Goal: Task Accomplishment & Management: Manage account settings

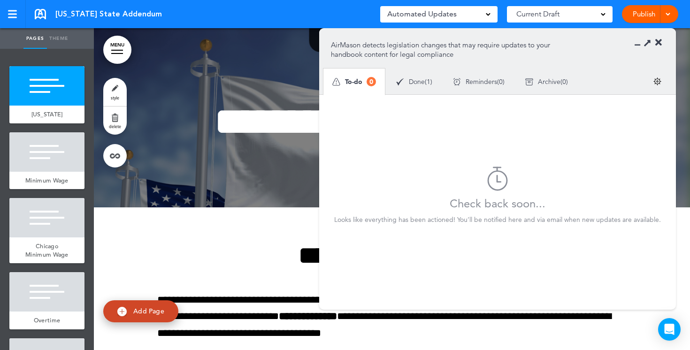
click at [419, 83] on span "Done" at bounding box center [417, 81] width 16 height 7
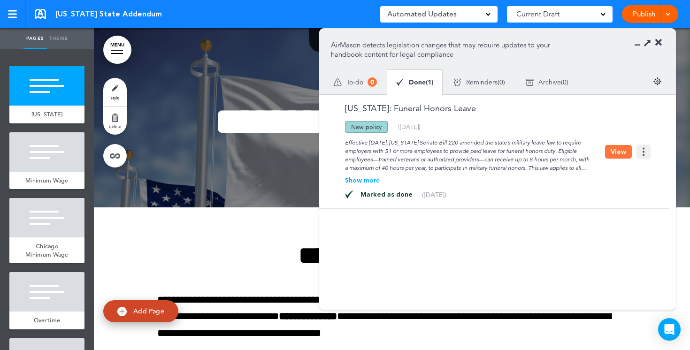
click at [617, 150] on button "View" at bounding box center [618, 152] width 27 height 14
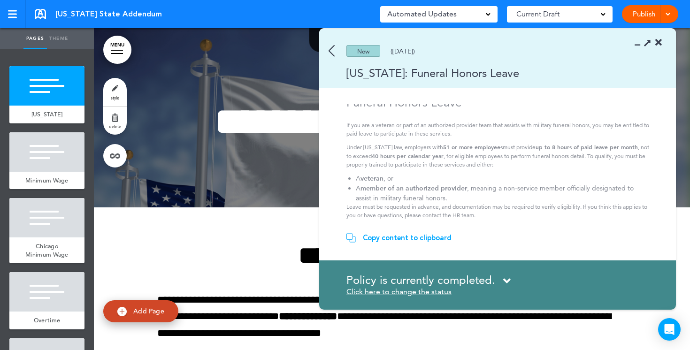
scroll to position [9, 0]
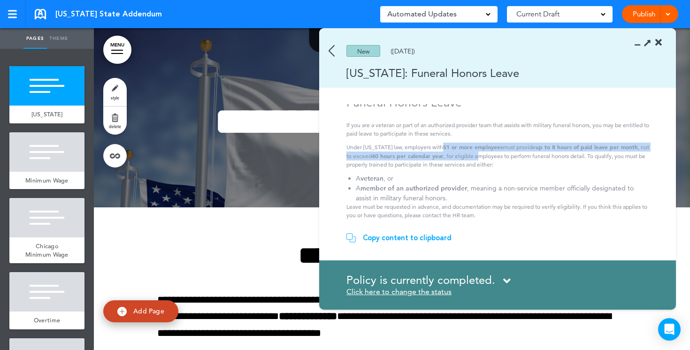
drag, startPoint x: 432, startPoint y: 145, endPoint x: 473, endPoint y: 151, distance: 42.3
click at [473, 151] on p "Under [US_STATE] law, employers with 51 or more employees must provide up to 8 …" at bounding box center [498, 156] width 305 height 26
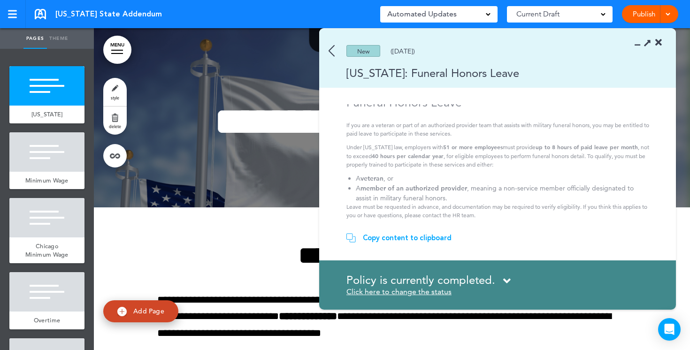
click at [499, 153] on p "Under [US_STATE] law, employers with 51 or more employees must provide up to 8 …" at bounding box center [498, 156] width 305 height 26
click at [331, 50] on img at bounding box center [331, 51] width 6 height 12
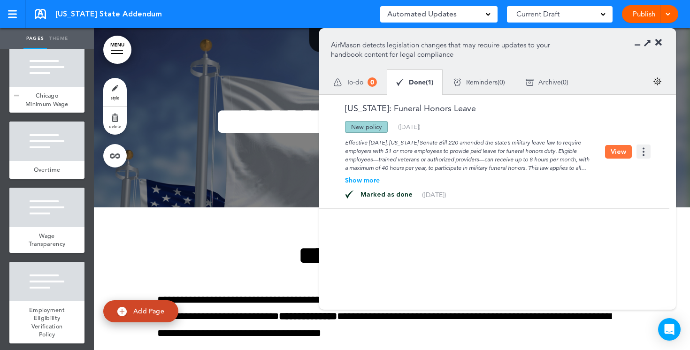
scroll to position [193, 0]
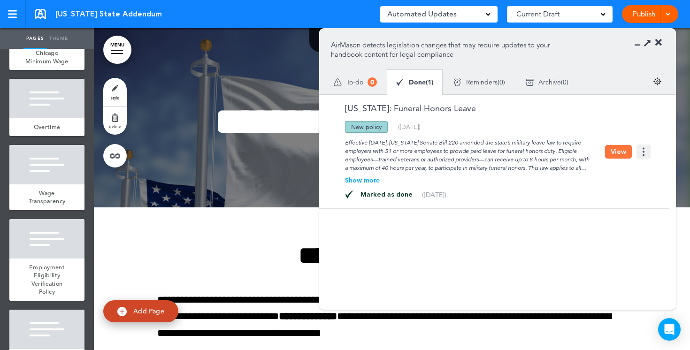
click at [660, 43] on icon at bounding box center [658, 42] width 7 height 9
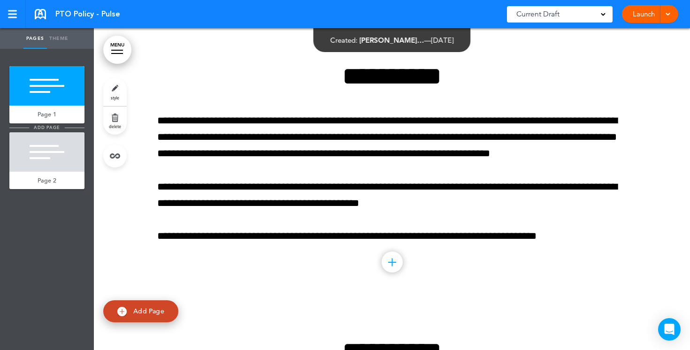
click at [51, 127] on span "add page" at bounding box center [46, 127] width 35 height 6
type input "********"
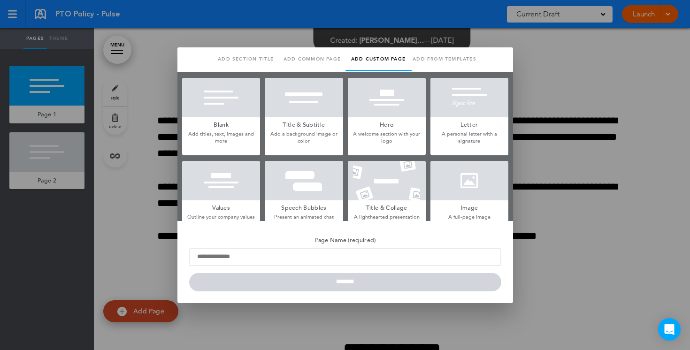
click at [226, 118] on h5 "Blank" at bounding box center [221, 123] width 78 height 13
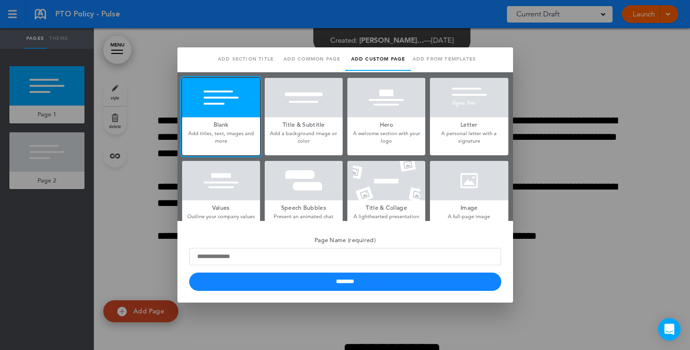
click at [164, 85] on div at bounding box center [345, 175] width 690 height 350
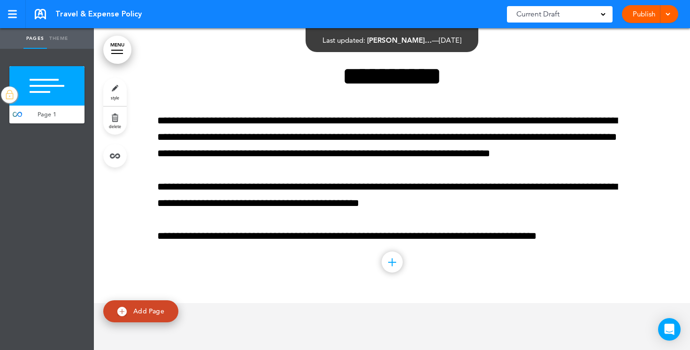
click at [640, 16] on link "Publish" at bounding box center [644, 14] width 30 height 18
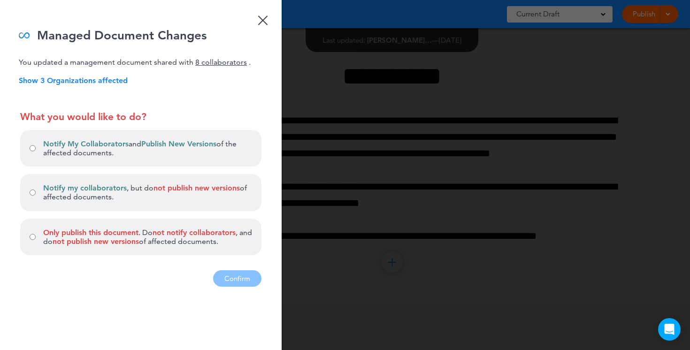
click at [89, 81] on p "Show 3 Organizations affected" at bounding box center [150, 80] width 263 height 9
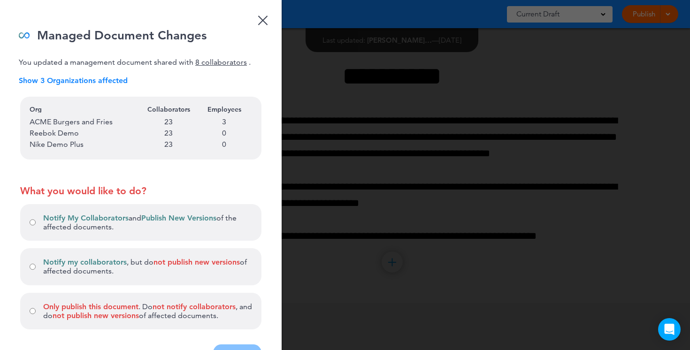
click at [107, 78] on p "Show 3 Organizations affected" at bounding box center [150, 80] width 263 height 9
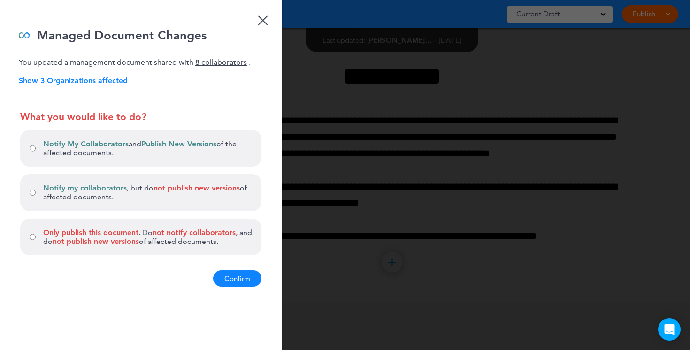
click at [37, 153] on div "Notify My Collaborators and Publish New Versions of the affected documents." at bounding box center [140, 148] width 241 height 37
click at [237, 279] on button "Confirm" at bounding box center [237, 278] width 48 height 16
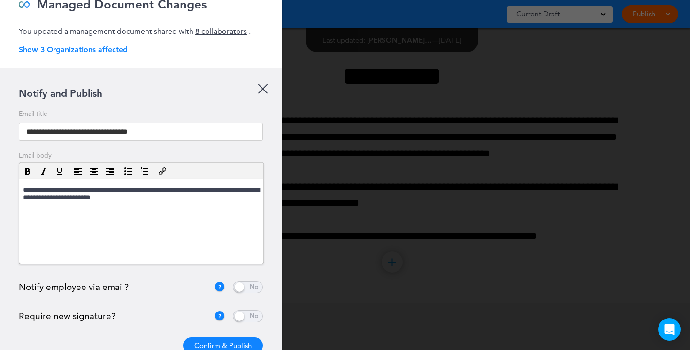
scroll to position [54, 0]
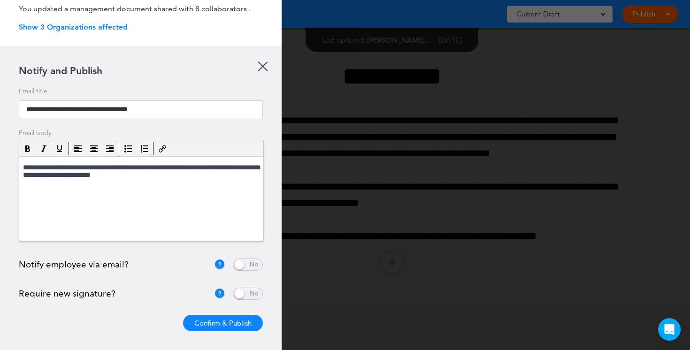
click at [247, 268] on span at bounding box center [248, 265] width 30 height 12
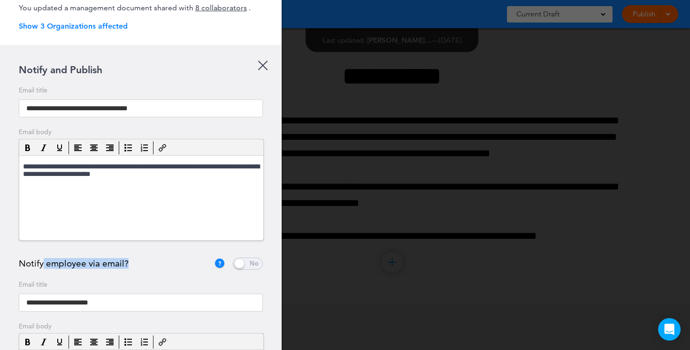
drag, startPoint x: 130, startPoint y: 264, endPoint x: 44, endPoint y: 262, distance: 85.9
click at [44, 262] on div "Notify employee via email?" at bounding box center [116, 263] width 195 height 9
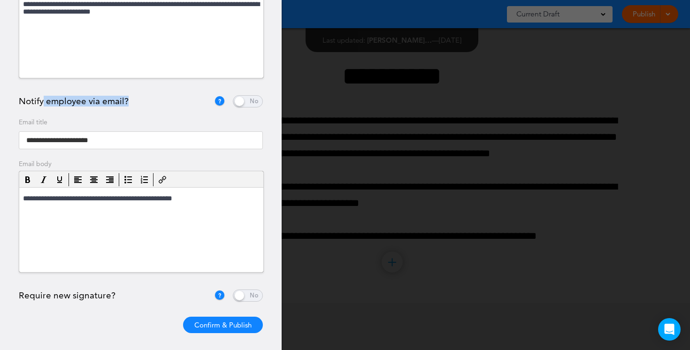
scroll to position [221, 0]
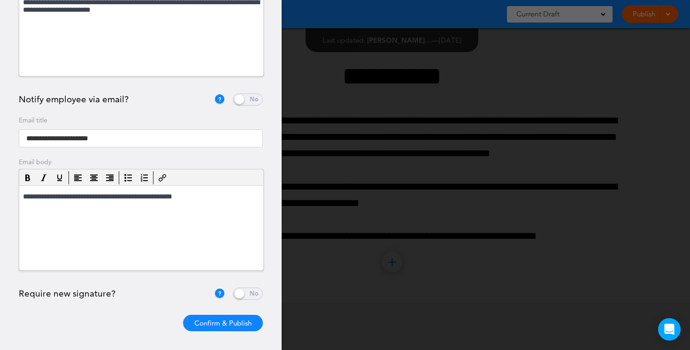
click at [244, 295] on span at bounding box center [248, 294] width 30 height 12
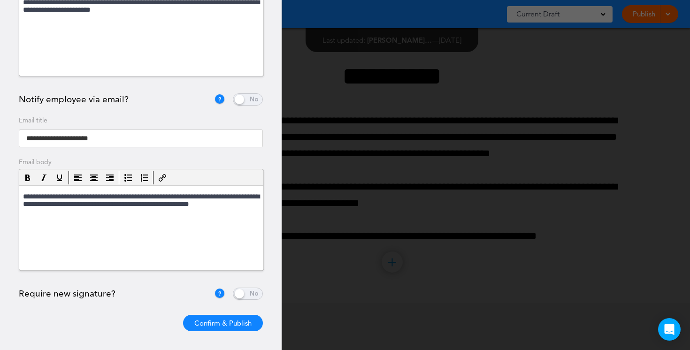
click at [223, 326] on button "Confirm & Publish" at bounding box center [223, 323] width 80 height 16
